Goal: Information Seeking & Learning: Check status

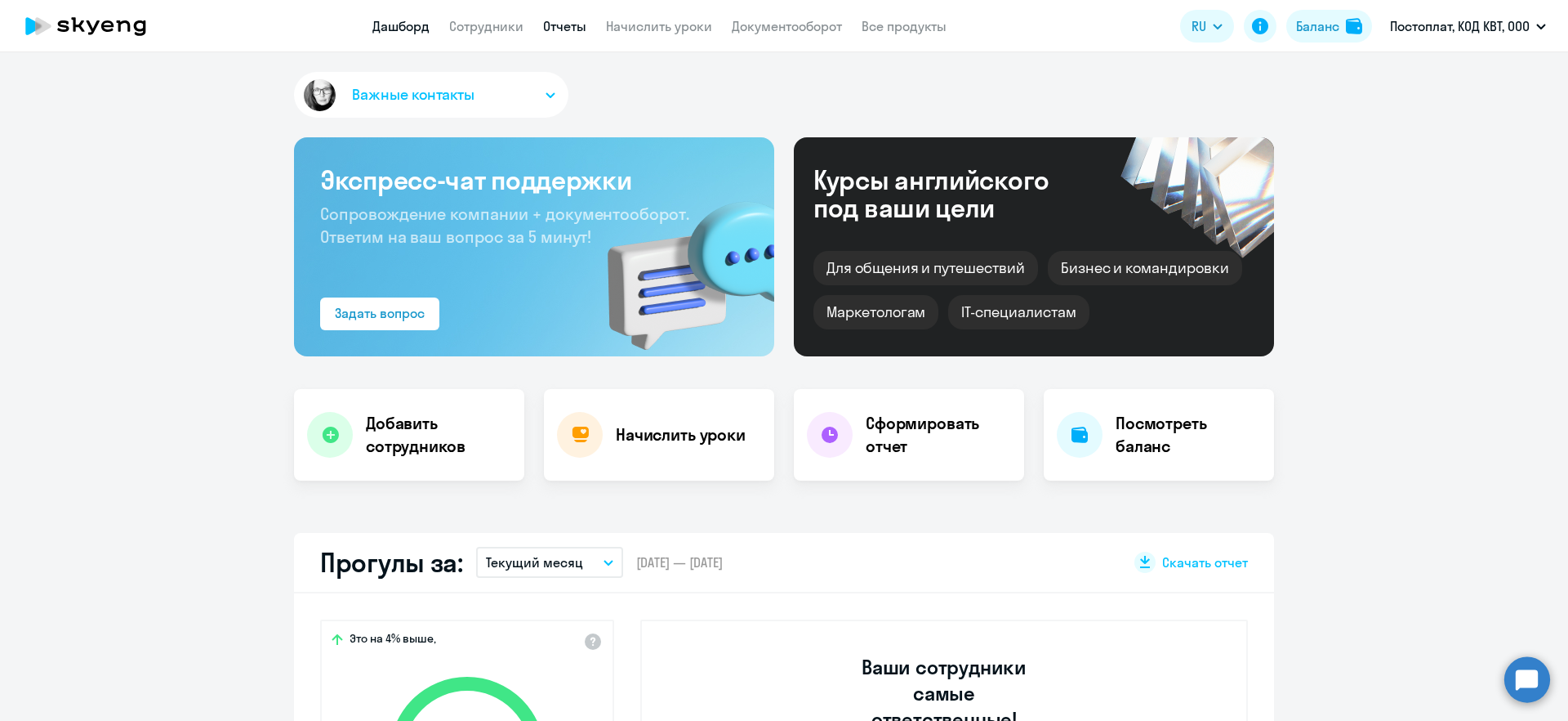
click at [547, 30] on link "Отчеты" at bounding box center [565, 26] width 43 height 16
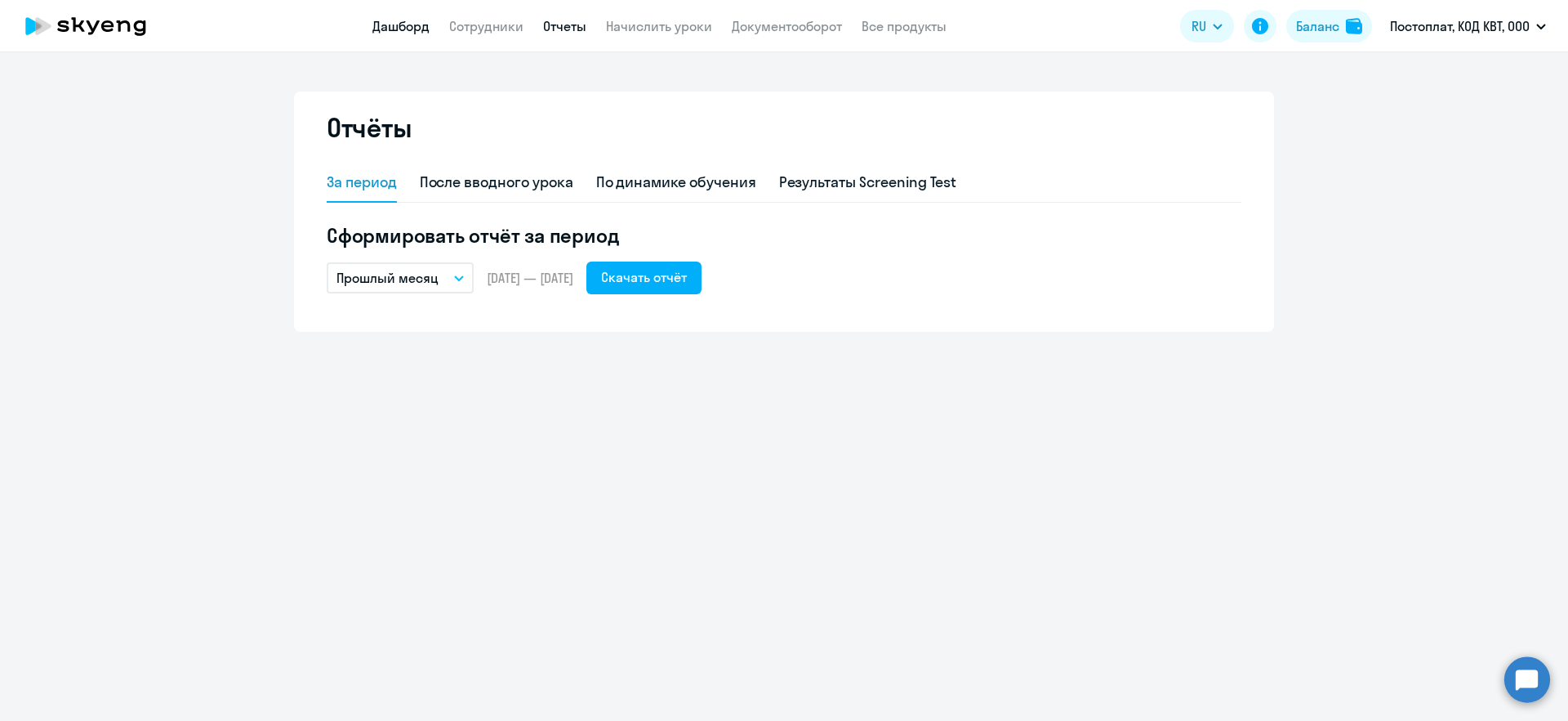
click at [386, 29] on link "Дашборд" at bounding box center [401, 26] width 57 height 16
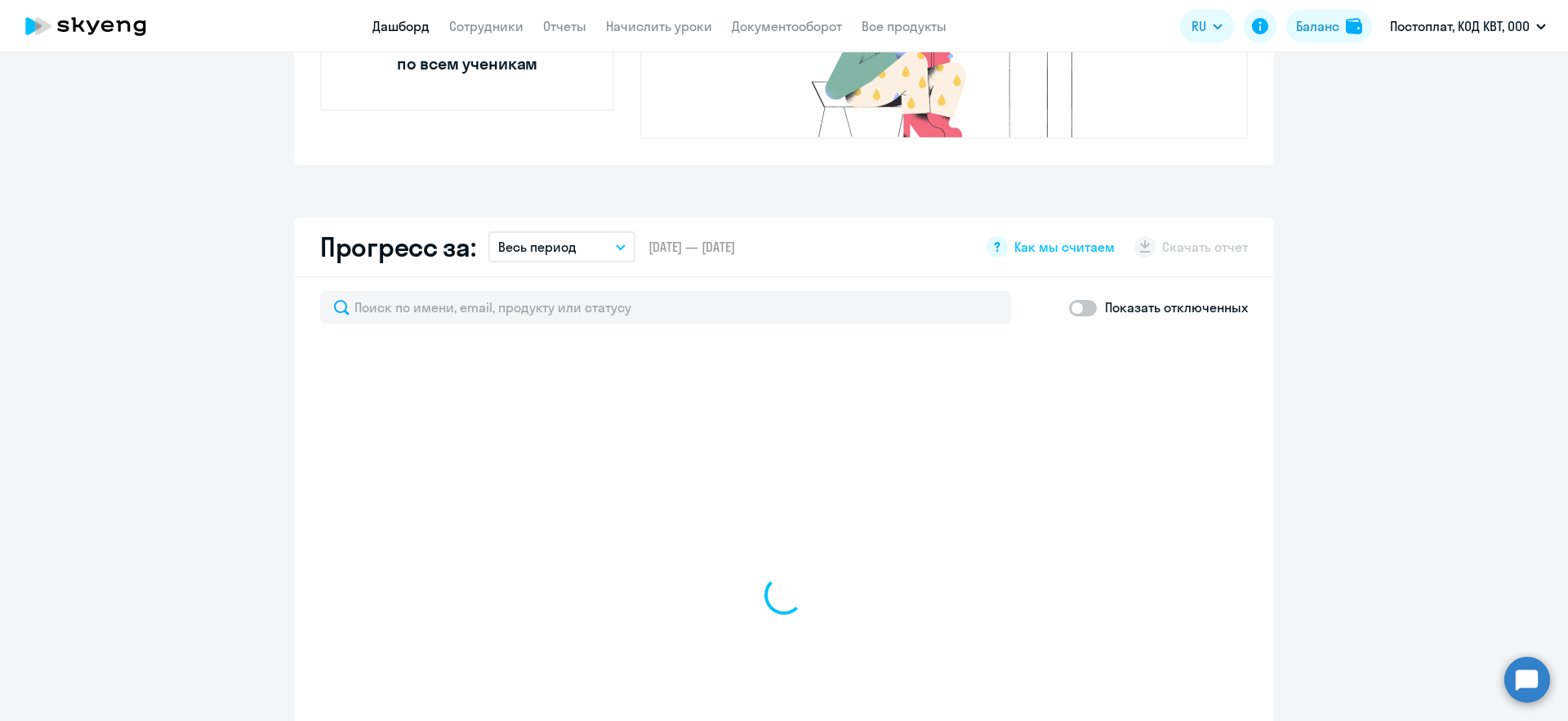
scroll to position [43, 0]
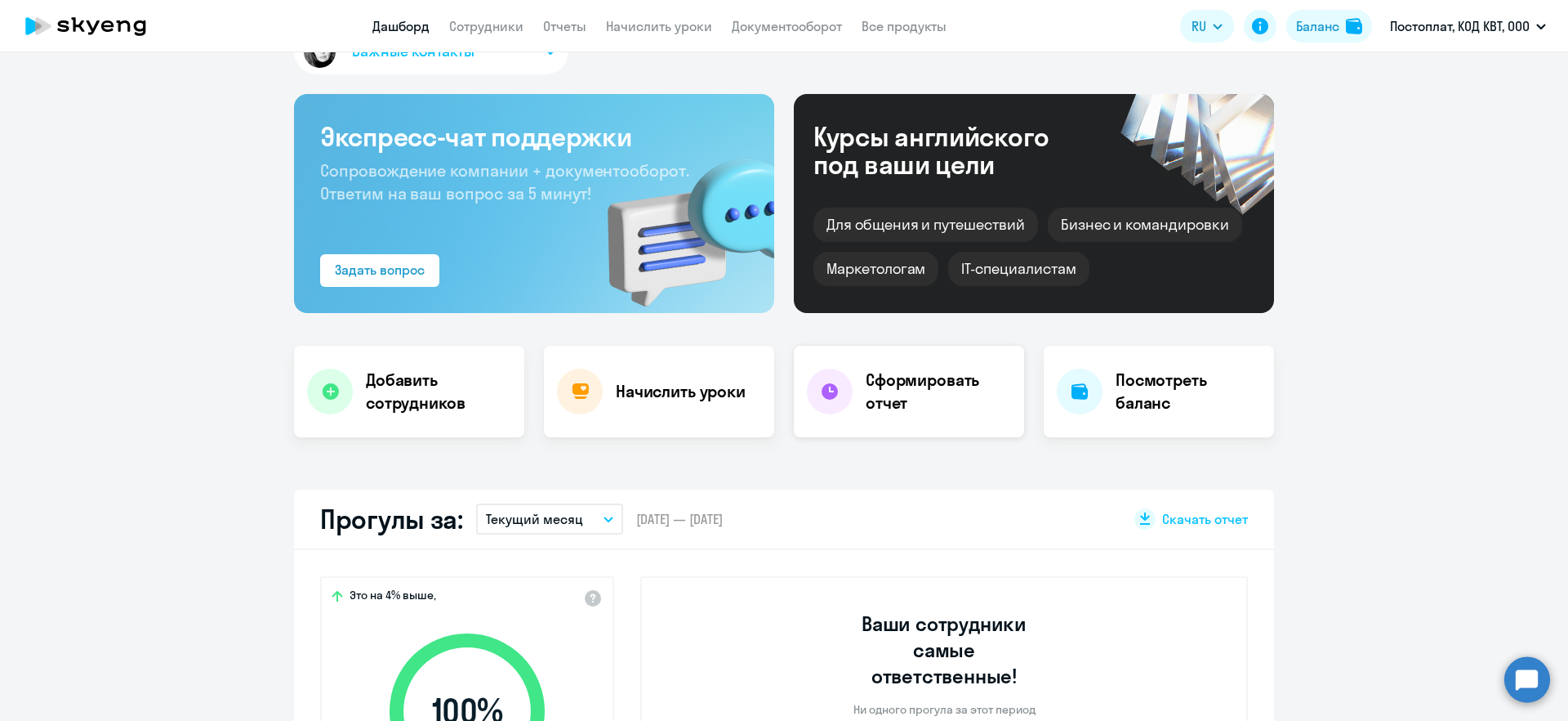
click at [888, 403] on h4 "Сформировать отчет" at bounding box center [938, 391] width 145 height 46
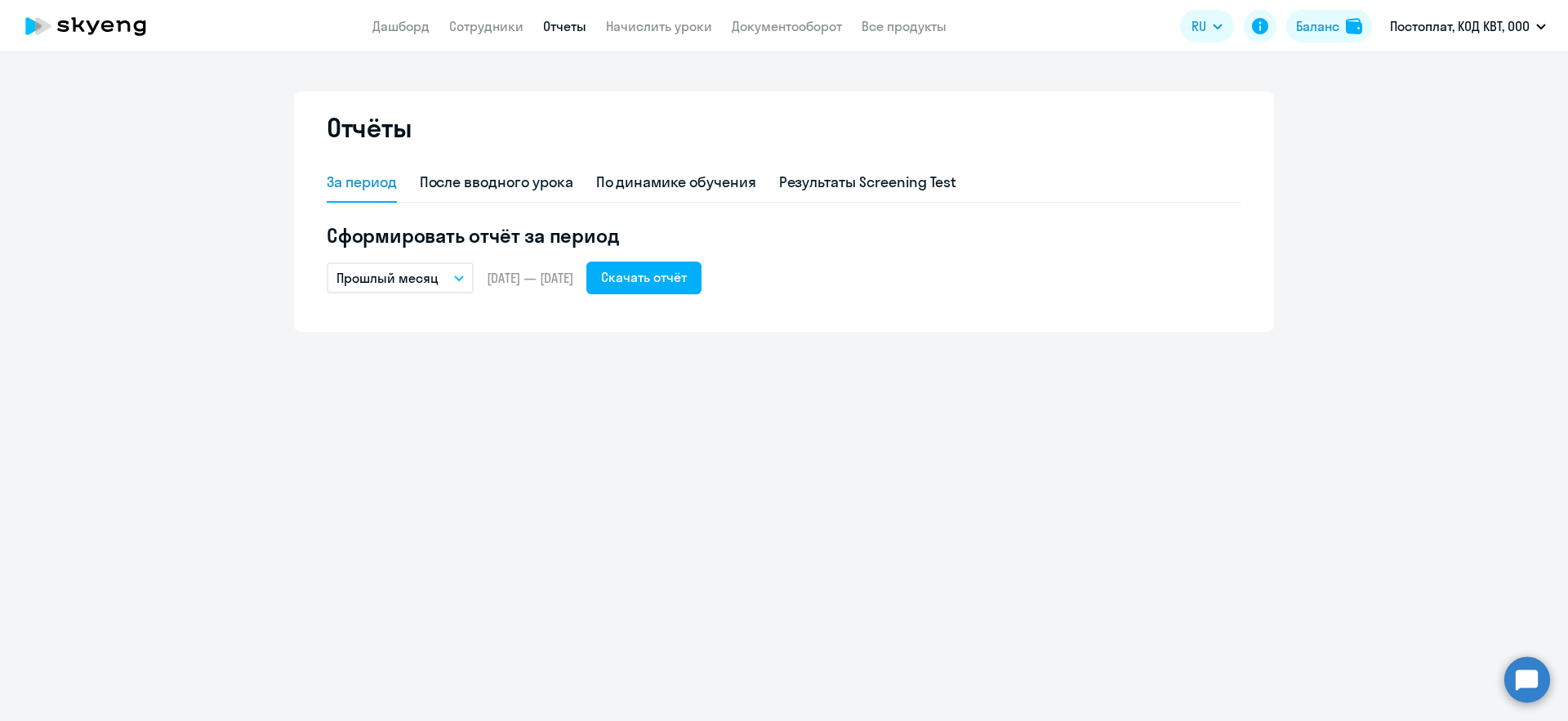
click at [450, 274] on button "Прошлый месяц" at bounding box center [400, 278] width 147 height 31
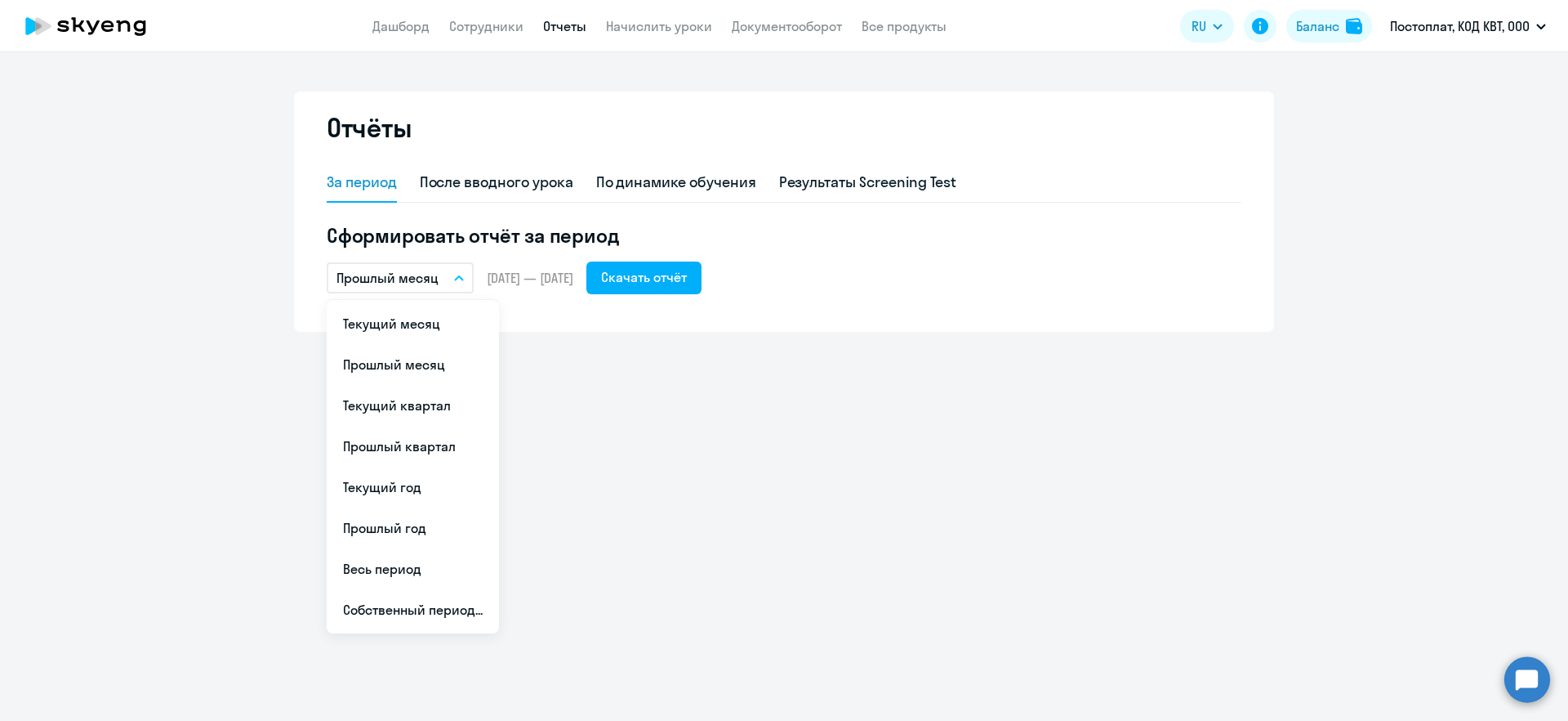
drag, startPoint x: 1026, startPoint y: 451, endPoint x: 841, endPoint y: 322, distance: 225.5
click at [1026, 450] on div "Отчёты За период После вводного урока По динамике обучения Результаты Screening…" at bounding box center [784, 386] width 1568 height 668
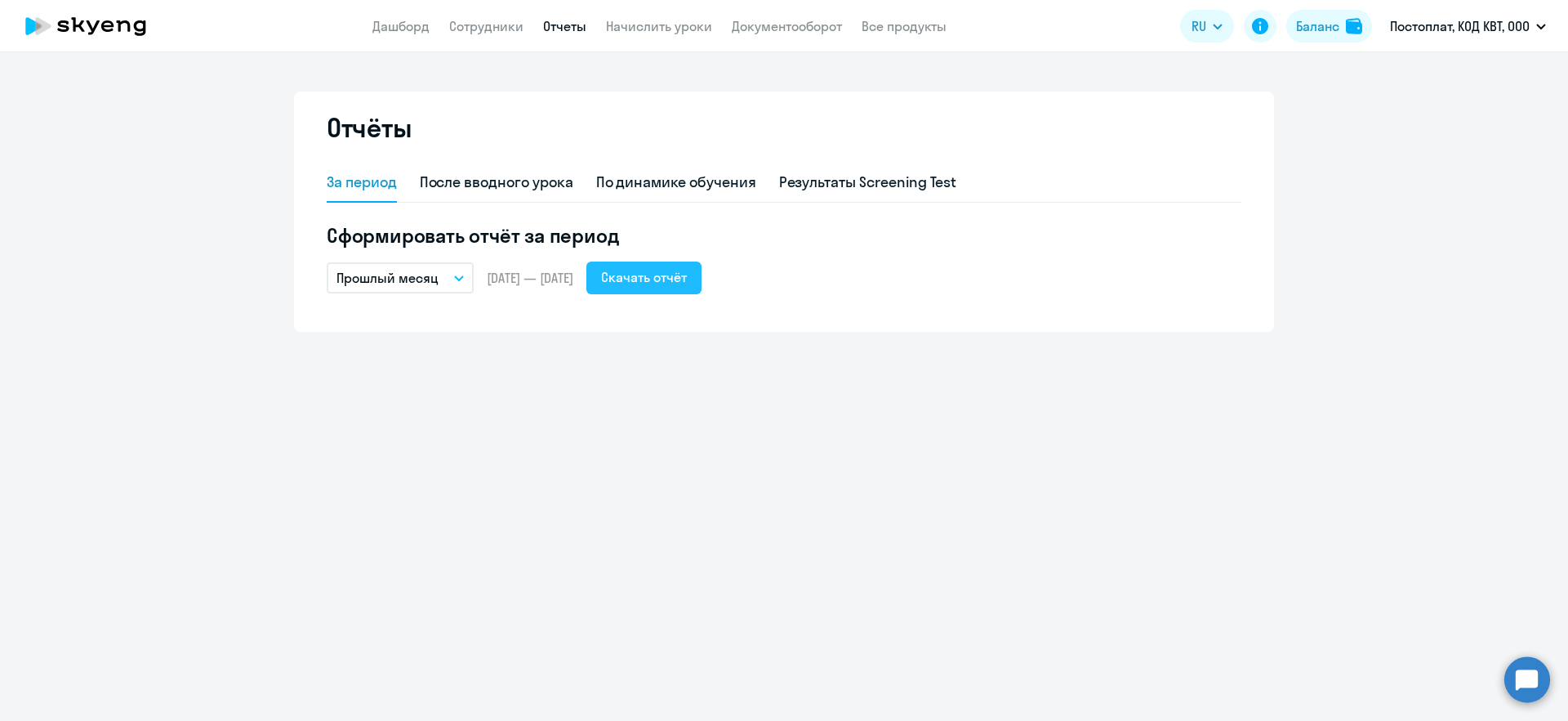
click at [683, 271] on div "Скачать отчёт" at bounding box center [644, 277] width 86 height 20
click at [758, 25] on link "Документооборот" at bounding box center [786, 26] width 110 height 16
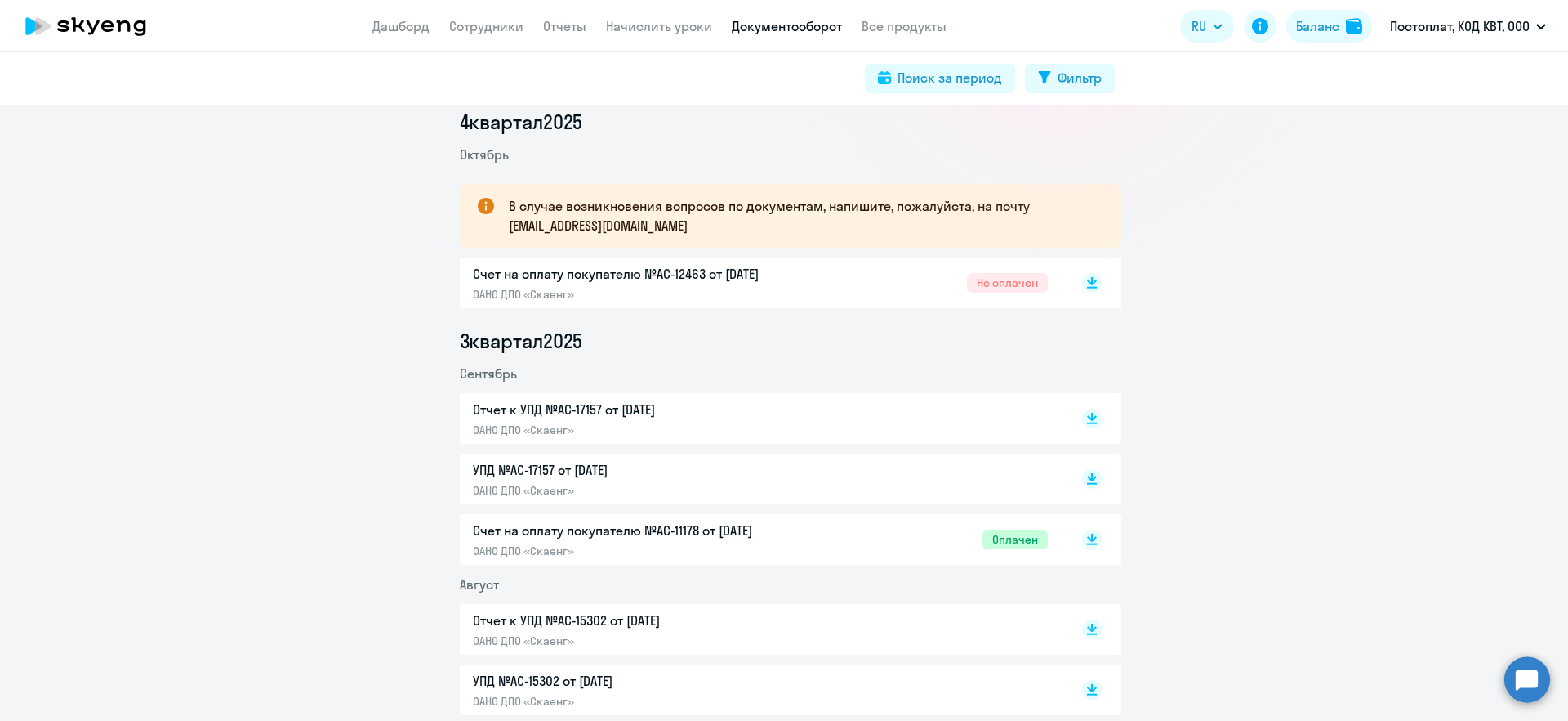
scroll to position [265, 0]
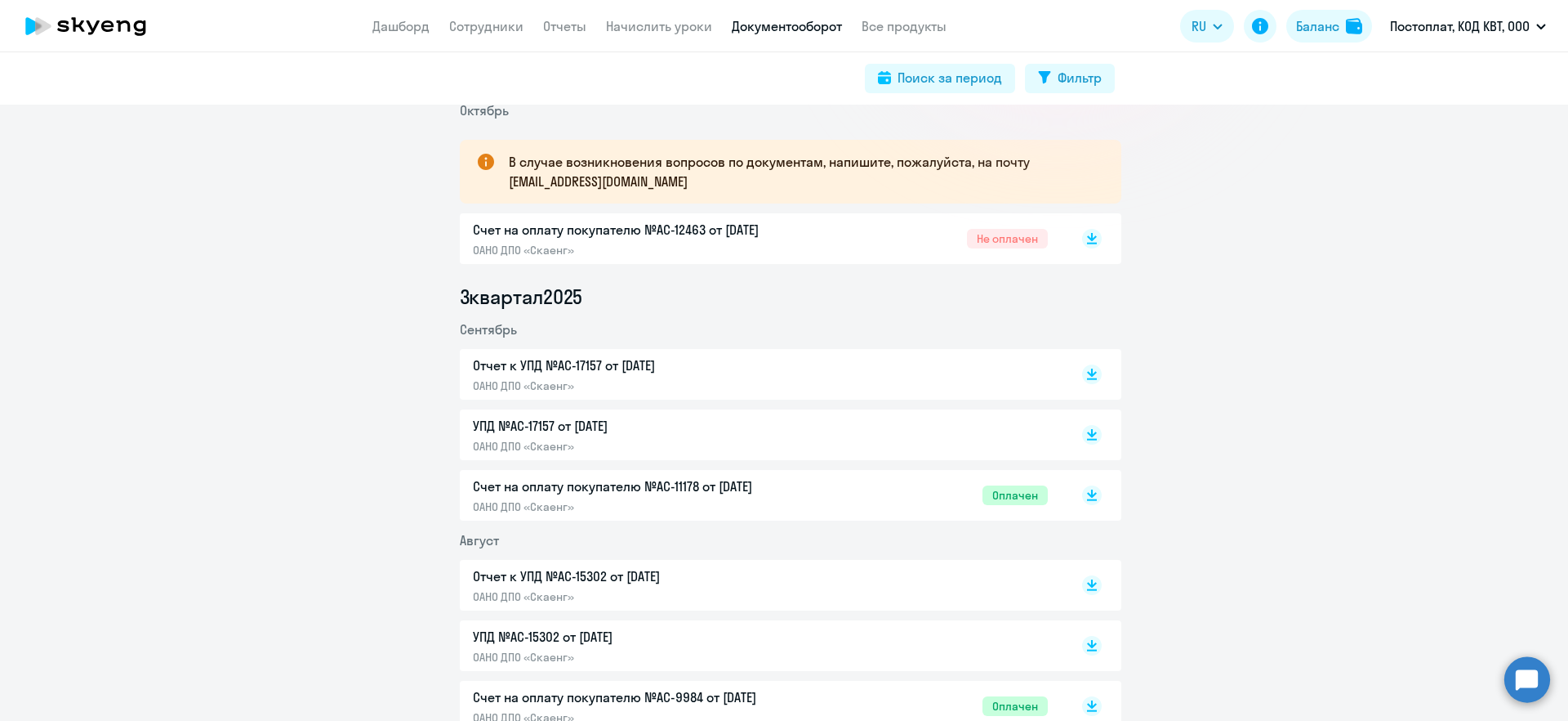
click at [626, 374] on p "Отчет к УПД №AC-17157 от [DATE]" at bounding box center [644, 365] width 343 height 20
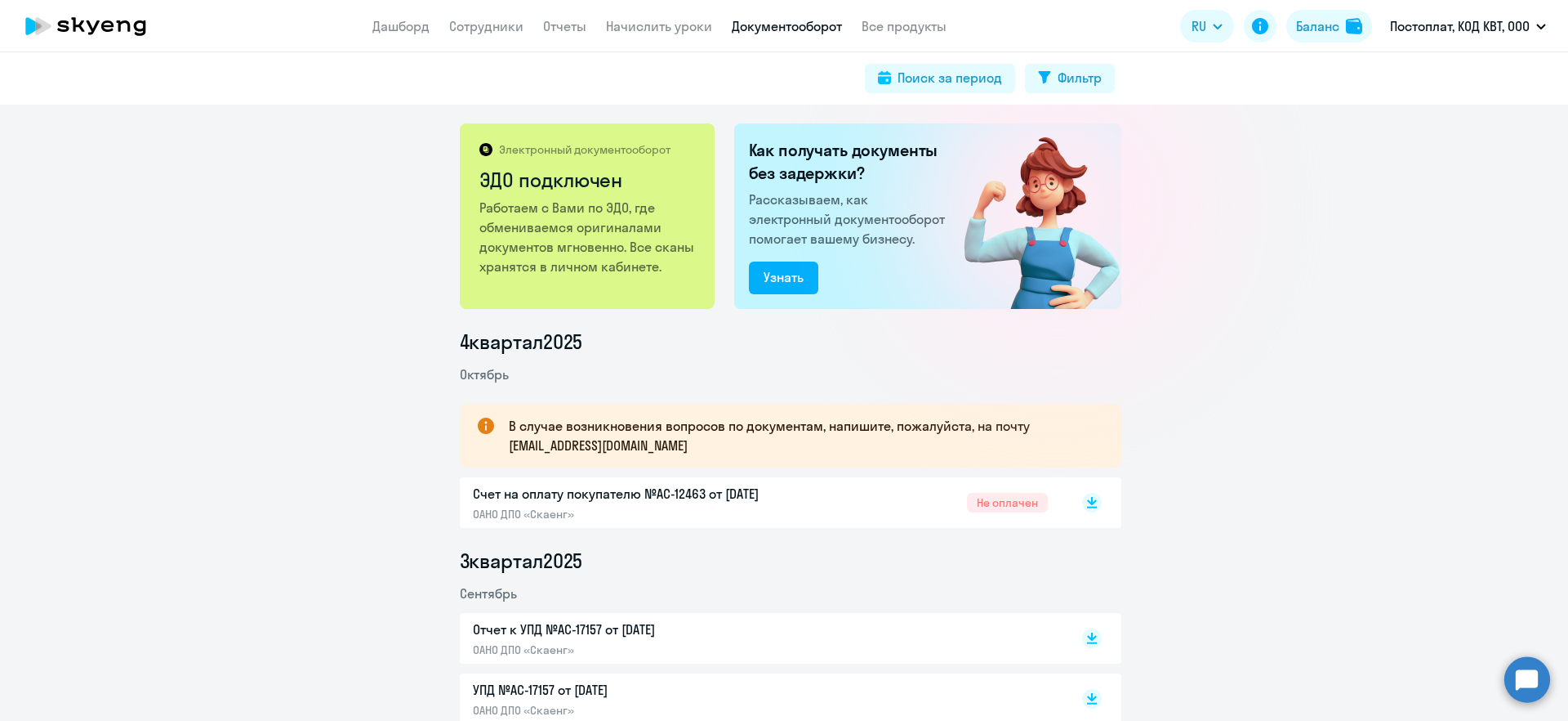
scroll to position [0, 0]
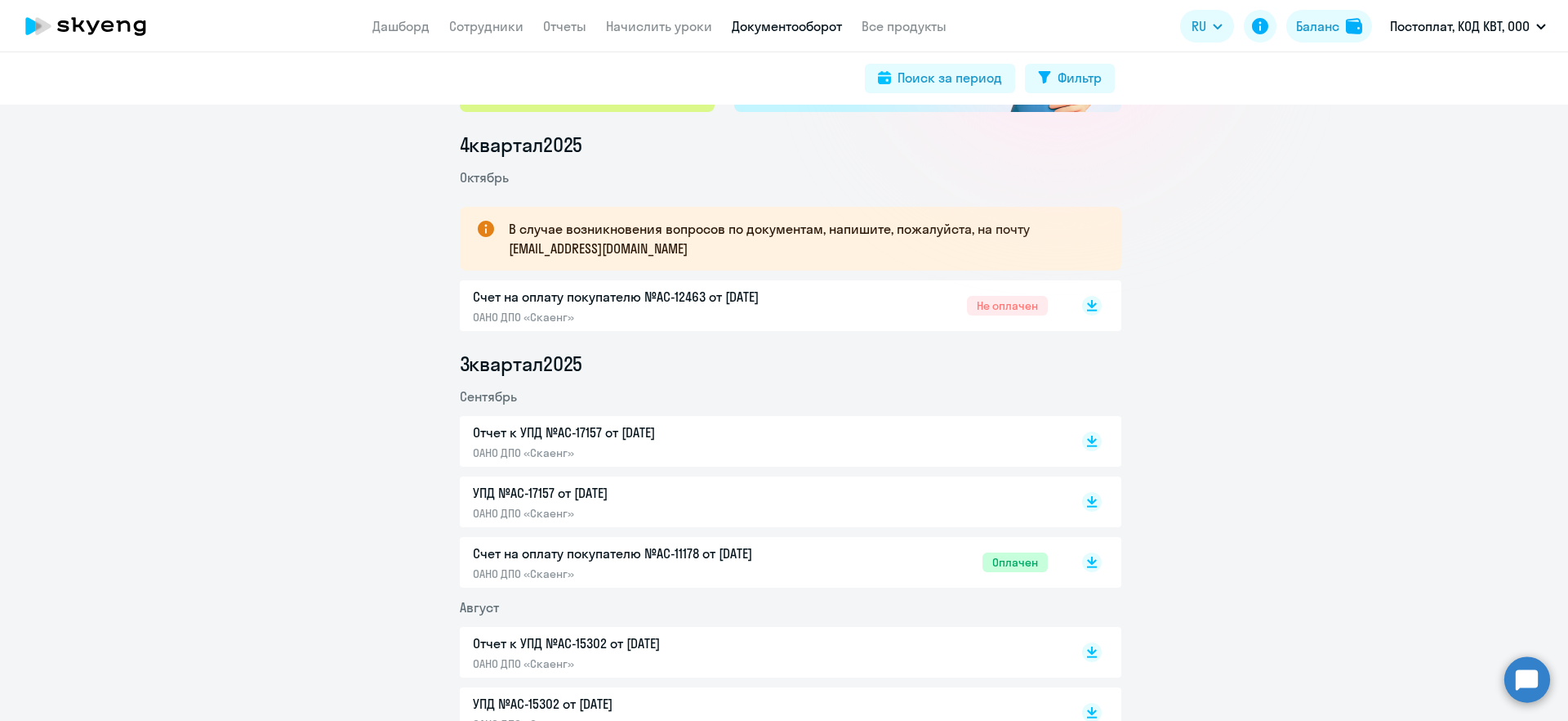
scroll to position [203, 0]
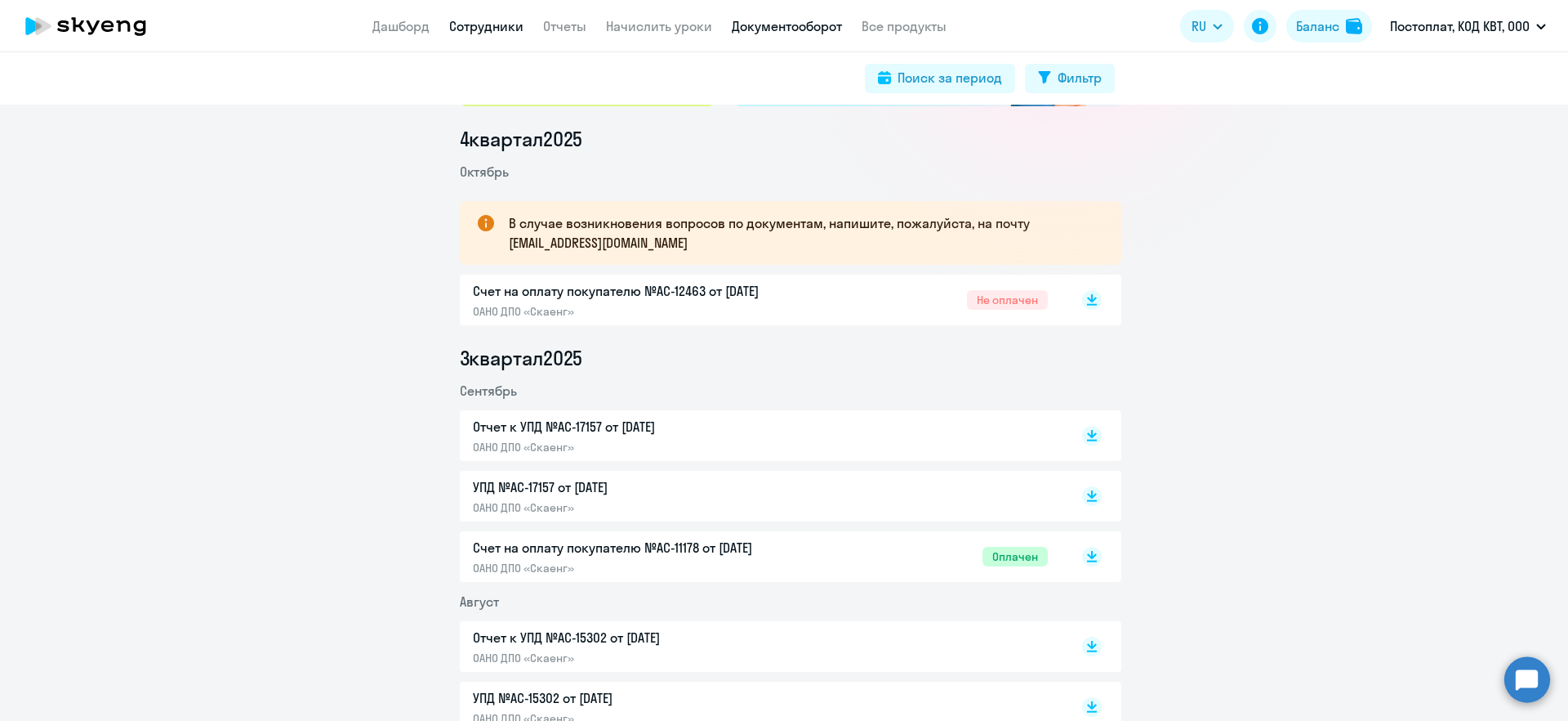
click at [486, 23] on link "Сотрудники" at bounding box center [486, 26] width 74 height 16
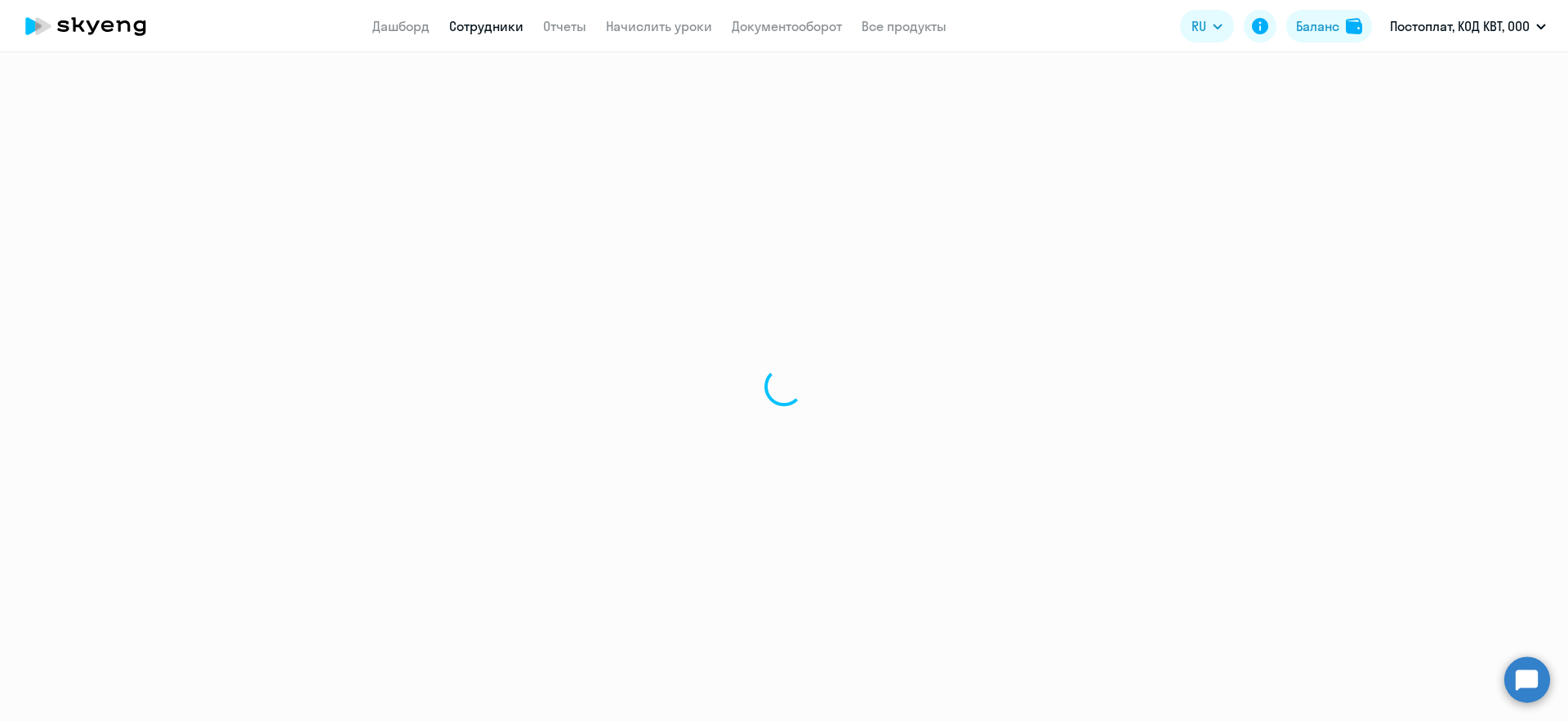
select select "30"
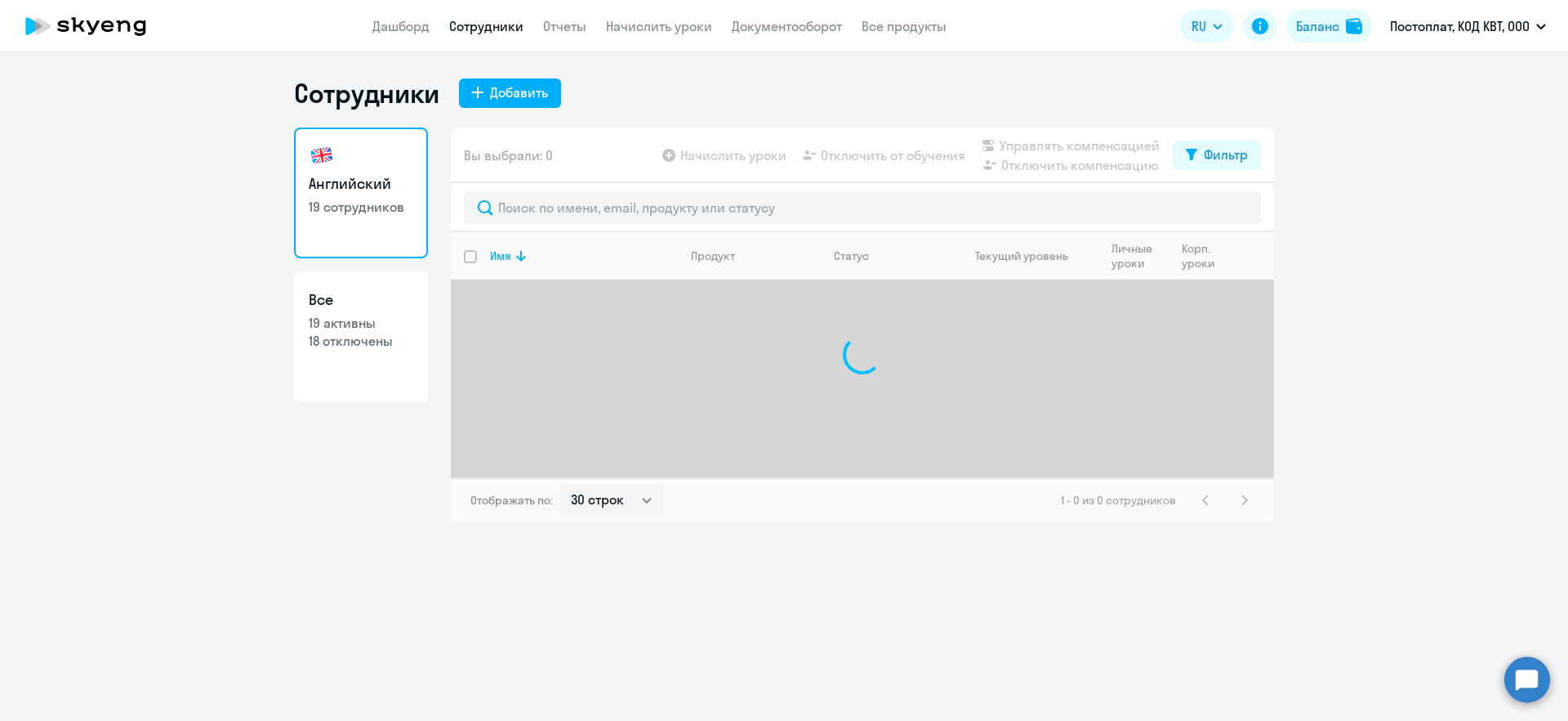
click at [405, 13] on app-header "Дашборд Сотрудники Отчеты Начислить уроки Документооборот Все продукты Дашборд …" at bounding box center [784, 26] width 1568 height 52
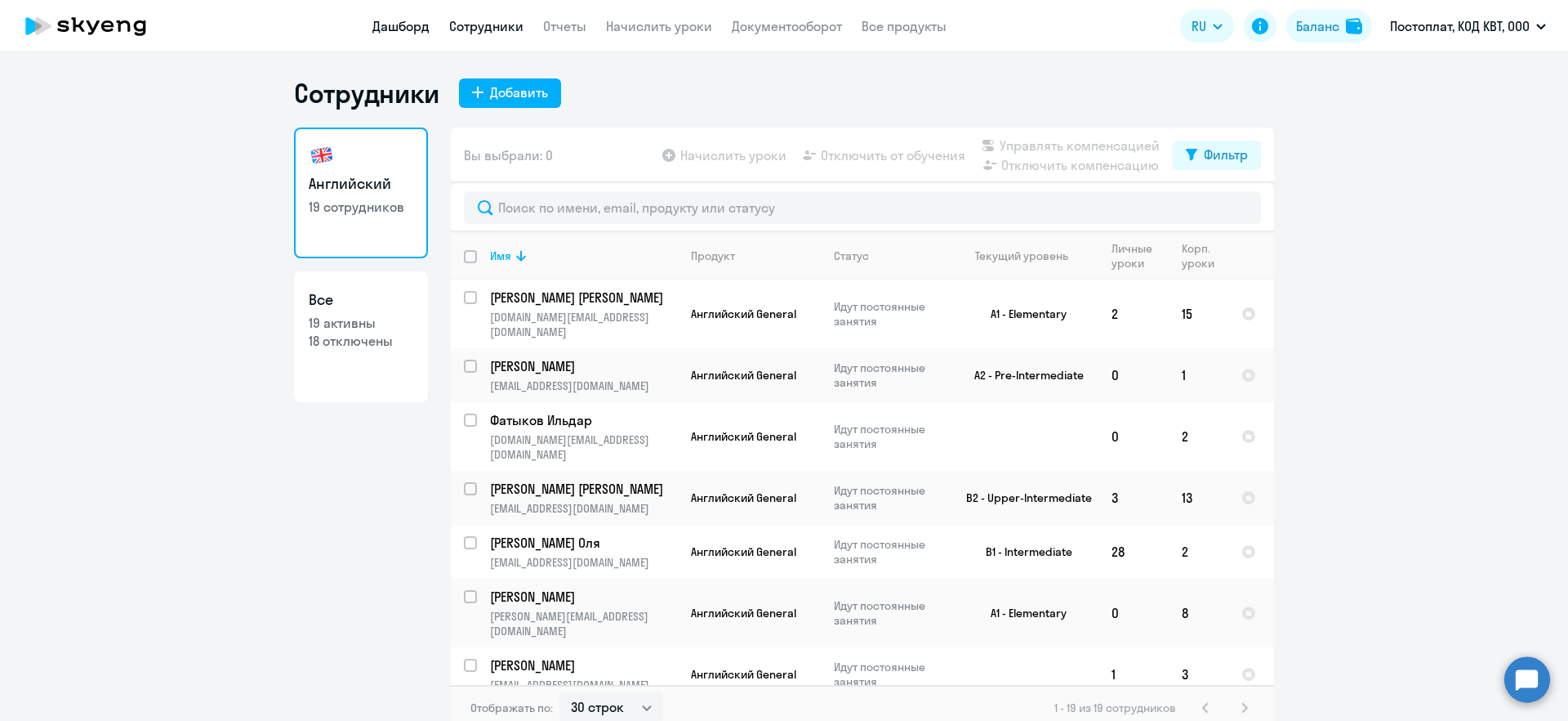
click at [404, 21] on link "Дашборд" at bounding box center [401, 26] width 57 height 16
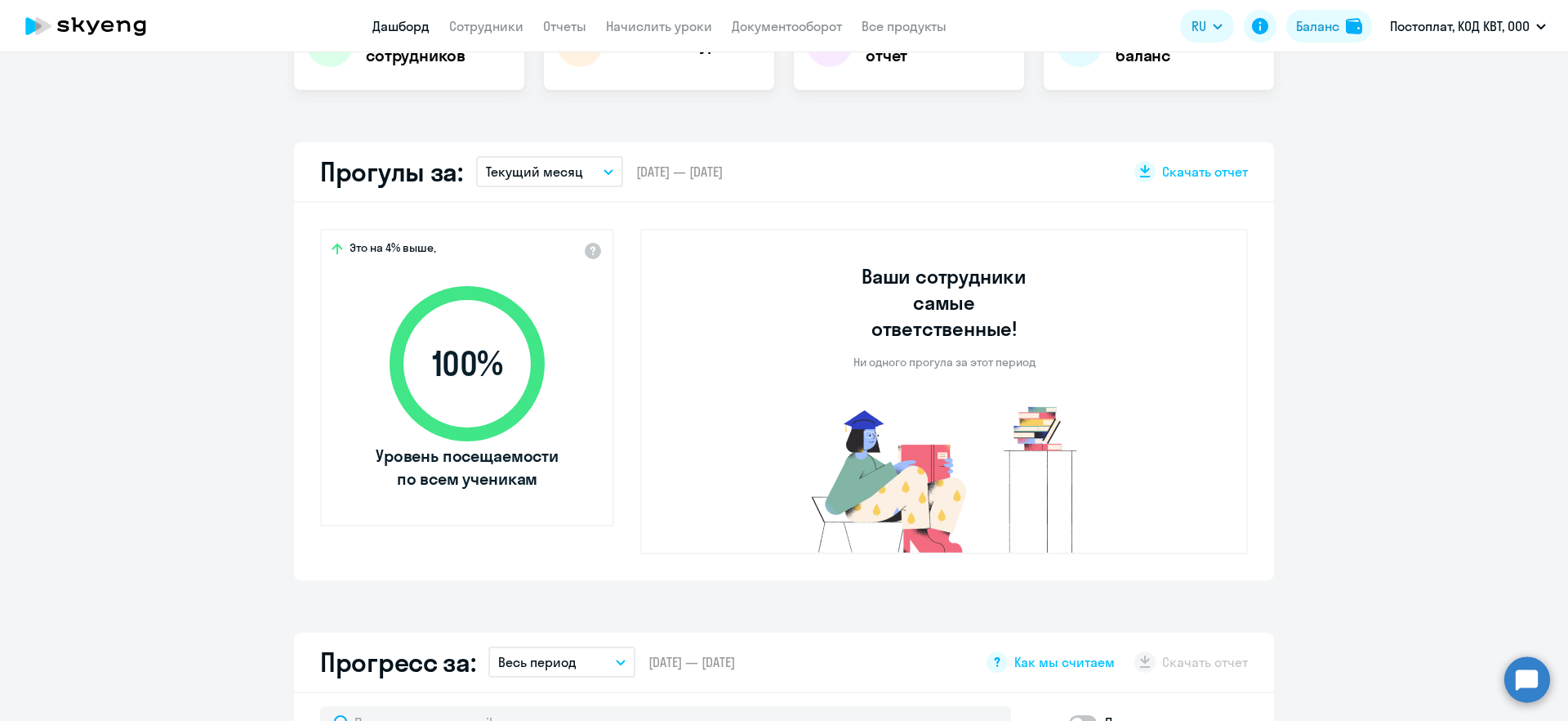
scroll to position [389, 0]
click at [510, 172] on p "Текущий месяц" at bounding box center [535, 173] width 98 height 20
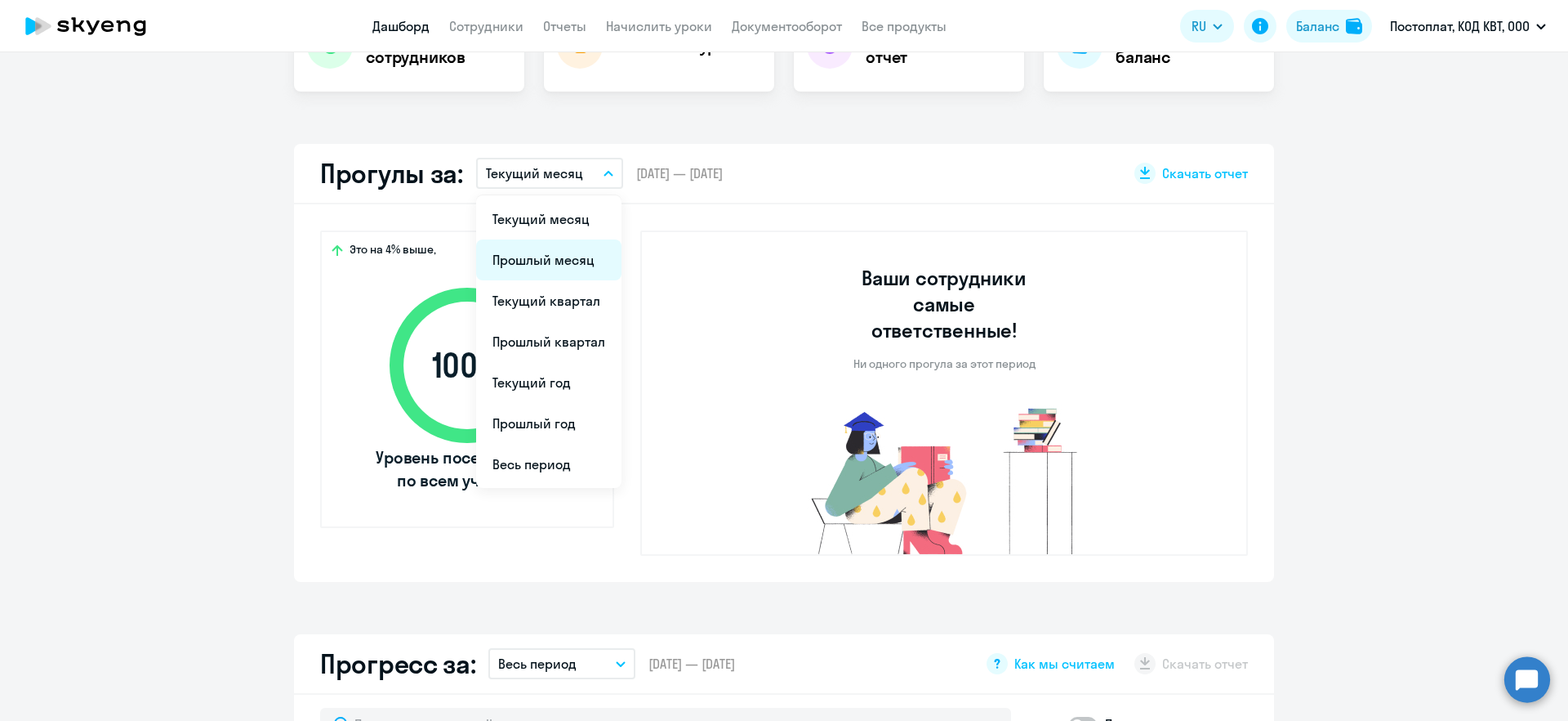
click at [513, 253] on li "Прошлый месяц" at bounding box center [549, 260] width 145 height 41
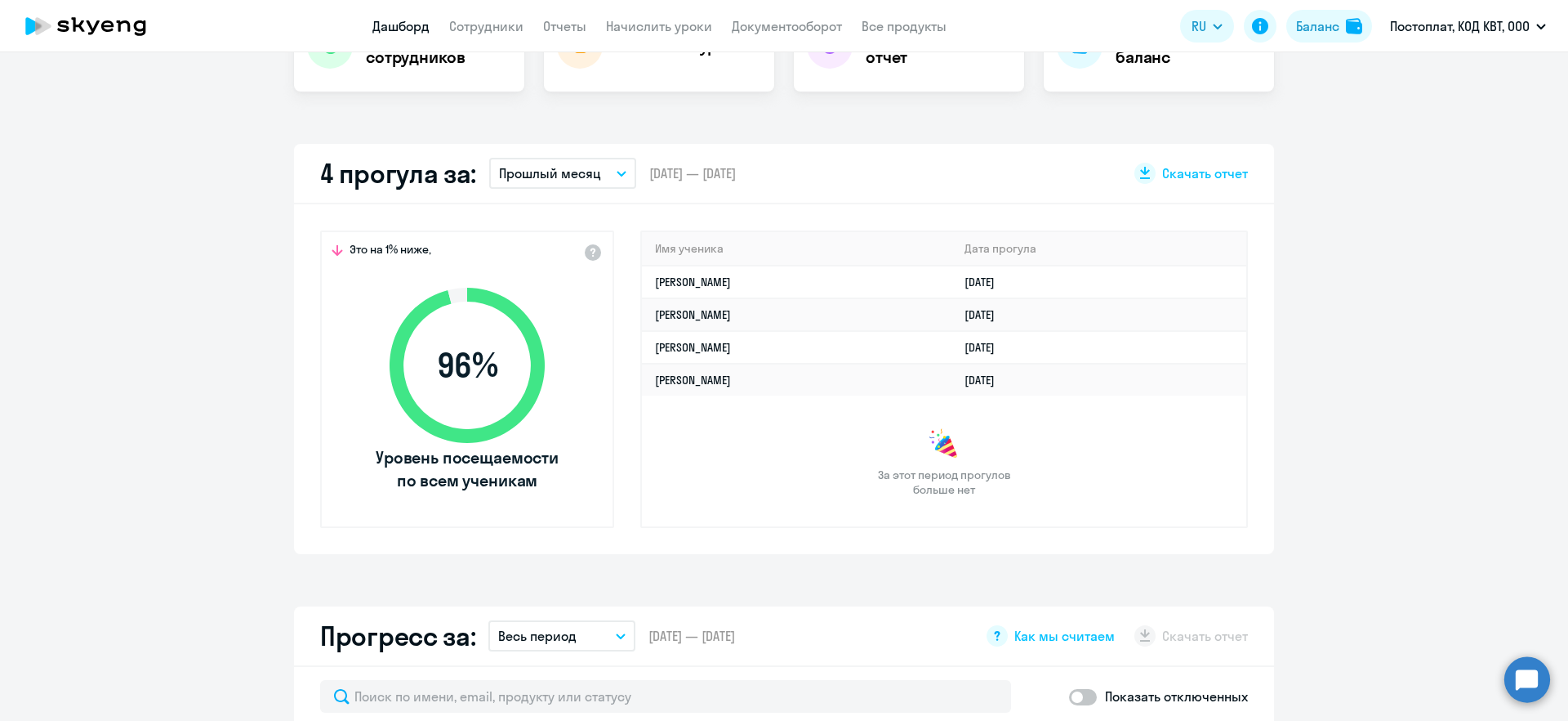
select select "30"
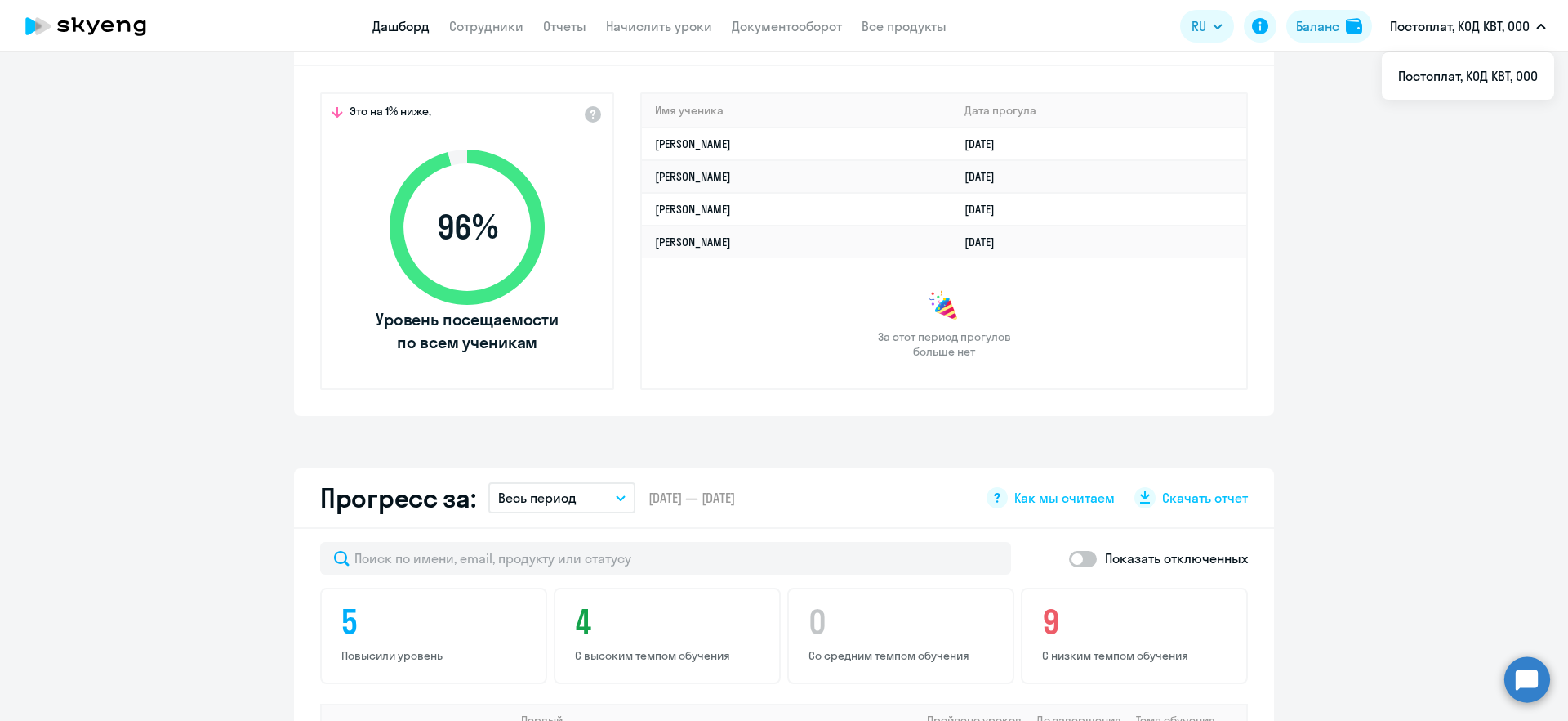
scroll to position [0, 0]
